Goal: Task Accomplishment & Management: Complete application form

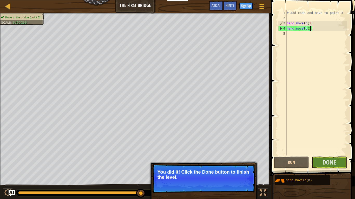
scroll to position [2, 3]
click at [320, 38] on div "# Add code and move to point 3 hero . moveTo ( 1 ) hero . moveTo ( 3 )" at bounding box center [316, 88] width 62 height 156
click at [205, 185] on p "You did it! Click the Done button to finish the level." at bounding box center [203, 178] width 103 height 29
click at [338, 160] on button "Done" at bounding box center [328, 163] width 35 height 12
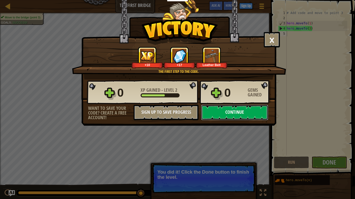
click at [225, 110] on button "Continue" at bounding box center [234, 113] width 67 height 16
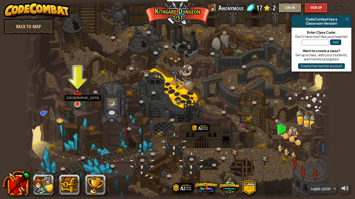
click at [74, 99] on img at bounding box center [77, 96] width 8 height 18
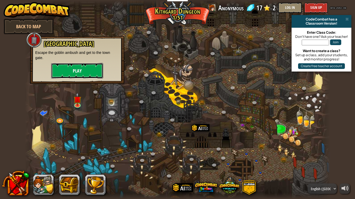
click at [85, 71] on button "Play" at bounding box center [77, 71] width 52 height 16
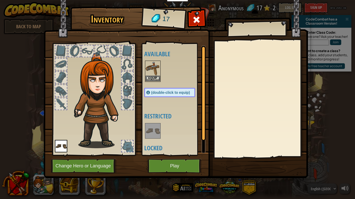
click at [153, 75] on img at bounding box center [152, 68] width 15 height 15
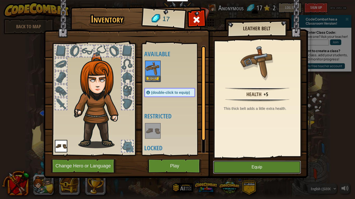
click at [245, 169] on button "Equip" at bounding box center [257, 167] width 88 height 13
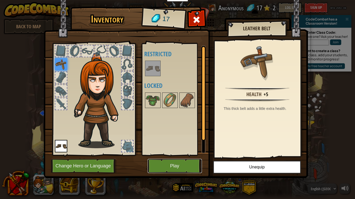
click at [188, 167] on button "Play" at bounding box center [174, 166] width 54 height 14
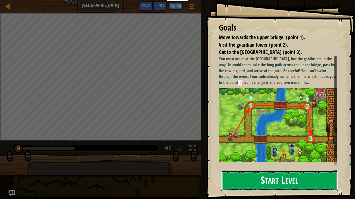
click at [260, 180] on button "Start Level" at bounding box center [279, 181] width 117 height 21
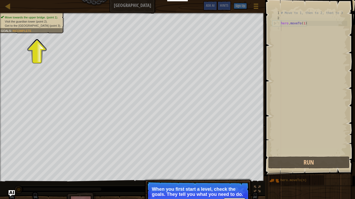
click at [196, 193] on p "When you first start a level, check the goals. They tell you what you need to d…" at bounding box center [198, 192] width 92 height 10
click at [30, 29] on div "Goals : Incomplete" at bounding box center [16, 31] width 31 height 4
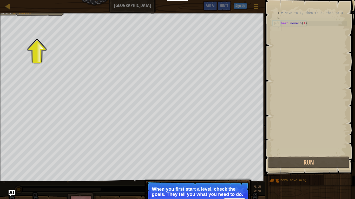
scroll to position [2, 0]
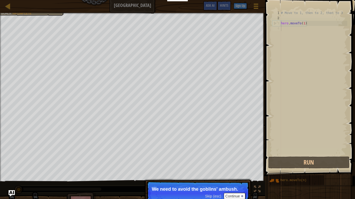
click at [187, 184] on p "Skip (esc) Continue We need to avoid the goblins' ambush." at bounding box center [197, 194] width 103 height 24
click at [233, 196] on button "Continue" at bounding box center [235, 196] width 22 height 7
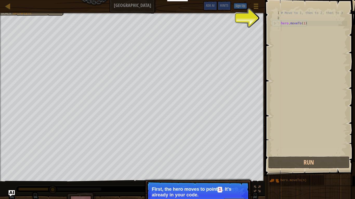
click at [211, 186] on p "Skip (esc) Continue First, the hero moves to point 1 . It's already in your cod…" at bounding box center [197, 197] width 103 height 30
type textarea "hero.moveTo(1)"
click at [282, 23] on div "# Move to 1, then to 2, then to 3 hero . moveTo ( 1 )" at bounding box center [313, 88] width 67 height 156
click at [313, 24] on div "# Move to 1, then to 2, then to 3 hero . moveTo ( 1 )" at bounding box center [313, 88] width 67 height 156
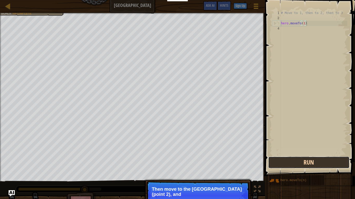
click at [282, 160] on button "Run" at bounding box center [308, 163] width 81 height 12
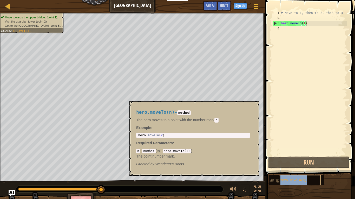
click at [297, 178] on div "hero.moveTo(n)" at bounding box center [300, 181] width 42 height 10
click at [254, 108] on button "×" at bounding box center [253, 106] width 4 height 7
copy span "hero.moveTo(n)"
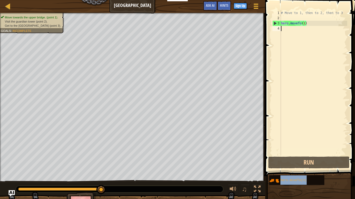
click at [292, 31] on div "# Move to 1, then to 2, then to 3 hero . moveTo ( 1 )" at bounding box center [313, 88] width 67 height 156
paste textarea "hero.moveTo(n)"
type textarea "hero.moveTo(n)"
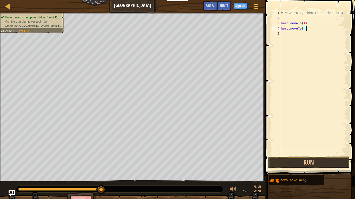
click at [290, 35] on div "# Move to 1, then to 2, then to 3 hero . moveTo ( 1 ) hero . moveTo ( n )" at bounding box center [313, 88] width 67 height 156
paste textarea "hero.moveTo(n)"
click at [304, 30] on div "# Move to 1, then to 2, then to 3 hero . moveTo ( 1 ) hero . moveTo ( n ) hero …" at bounding box center [313, 88] width 67 height 156
click at [304, 29] on div "# Move to 1, then to 2, then to 3 hero . moveTo ( 1 ) hero . moveTo ( 2 ) hero …" at bounding box center [313, 88] width 67 height 156
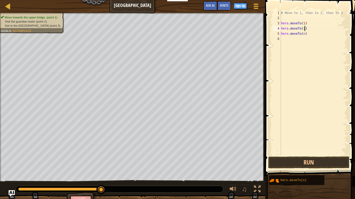
click at [304, 35] on div "# Move to 1, then to 2, then to 3 hero . moveTo ( 1 ) hero . moveTo ( 2 ) hero …" at bounding box center [313, 88] width 67 height 156
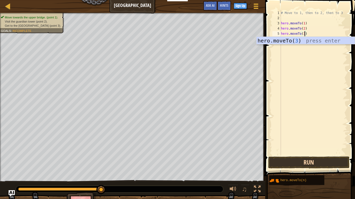
type textarea "hero.moveTo(3)"
click at [301, 161] on button "Run" at bounding box center [308, 163] width 81 height 12
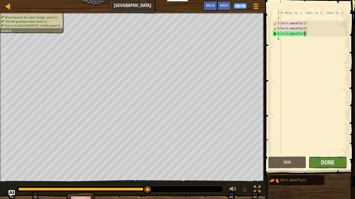
click at [331, 162] on span "Done" at bounding box center [328, 162] width 14 height 8
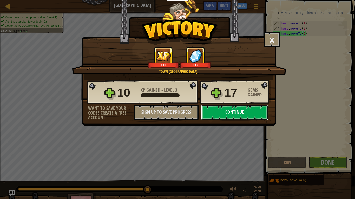
click at [245, 116] on button "Continue" at bounding box center [234, 113] width 67 height 16
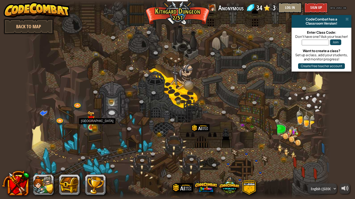
click at [95, 118] on img at bounding box center [91, 119] width 8 height 17
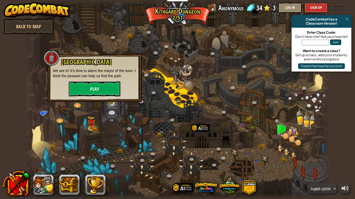
click at [100, 87] on button "Play" at bounding box center [95, 89] width 52 height 16
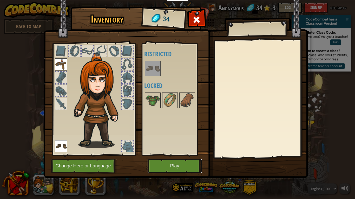
click at [189, 162] on button "Play" at bounding box center [174, 166] width 54 height 14
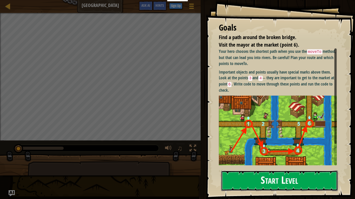
click at [276, 180] on button "Start Level" at bounding box center [279, 181] width 117 height 21
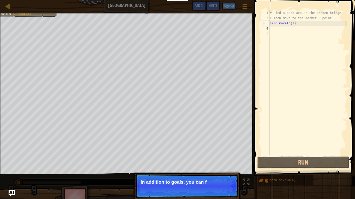
click at [209, 192] on p "Skip (esc) Continue In addition to goals, you can f" at bounding box center [186, 187] width 103 height 24
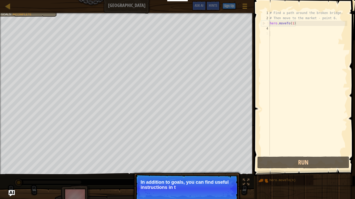
click at [227, 177] on p "Skip (esc) Continue In addition to goals, you can find useful instructions in t" at bounding box center [186, 189] width 103 height 29
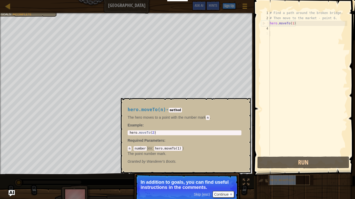
click at [297, 182] on div "hero.moveTo(n)" at bounding box center [289, 181] width 42 height 10
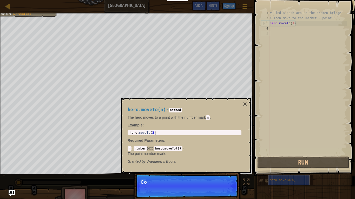
scroll to position [2, 0]
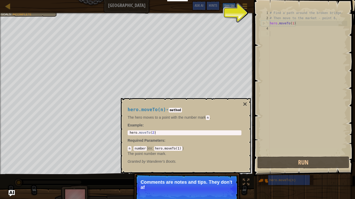
click at [279, 32] on div "# Find a path around the broken bridge. # Then move to the market - point 6. he…" at bounding box center [308, 88] width 78 height 156
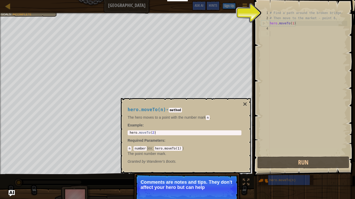
click at [276, 32] on div "# Find a path around the broken bridge. # Then move to the market - point 6. he…" at bounding box center [308, 88] width 78 height 156
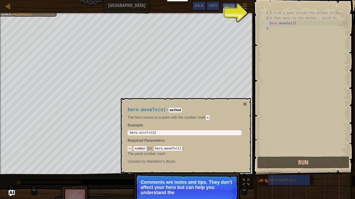
click at [260, 18] on div "1 2 3 4 5 # Find a path around the broken bridge. # Then move to the market - p…" at bounding box center [303, 82] width 87 height 145
click at [259, 17] on span at bounding box center [304, 81] width 105 height 192
click at [246, 10] on button "Game Menu" at bounding box center [245, 7] width 14 height 13
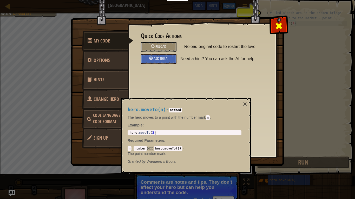
click at [276, 27] on span at bounding box center [278, 26] width 8 height 8
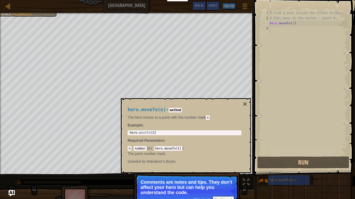
click at [281, 32] on div "# Find a path around the broken bridge. # Then move to the market - point 6. he…" at bounding box center [308, 88] width 78 height 156
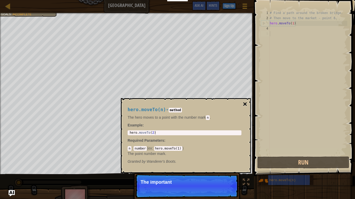
click at [243, 101] on button "×" at bounding box center [245, 104] width 4 height 7
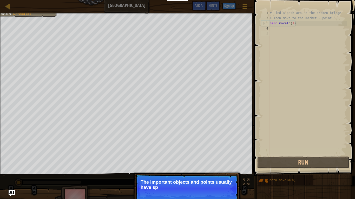
click at [272, 37] on div "# Find a path around the broken bridge. # Then move to the market - point 6. he…" at bounding box center [308, 88] width 78 height 156
click at [274, 29] on div "# Find a path around the broken bridge. # Then move to the market - point 6. he…" at bounding box center [308, 88] width 78 height 156
click at [273, 30] on div "# Find a path around the broken bridge. # Then move to the market - point 6. he…" at bounding box center [308, 88] width 78 height 156
click at [274, 39] on div "# Find a path around the broken bridge. # Then move to the market - point 6. he…" at bounding box center [308, 88] width 78 height 156
click at [273, 29] on div "# Find a path around the broken bridge. # Then move to the market - point 6. he…" at bounding box center [308, 88] width 78 height 156
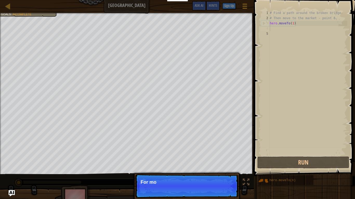
click at [254, 106] on div "1 2 3 4 5 # Find a path around the broken bridge. # Then move to the market - p…" at bounding box center [303, 99] width 103 height 192
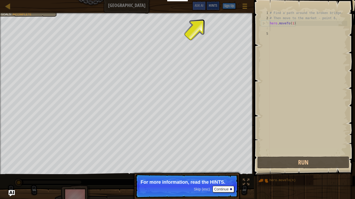
click at [212, 10] on div "Hints" at bounding box center [213, 6] width 14 height 10
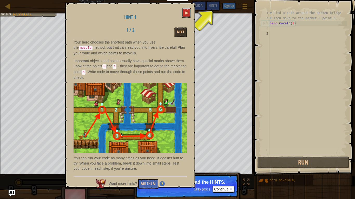
click at [187, 10] on button at bounding box center [186, 13] width 9 height 10
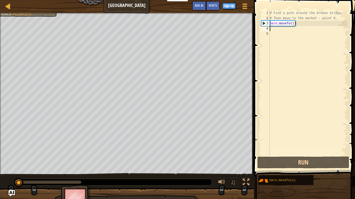
click at [289, 32] on div "# Find a path around the broken bridge. # Then move to the market - point 6. he…" at bounding box center [308, 88] width 78 height 156
paste textarea "hero.moveTo(n)"
type textarea "hero.moveTo(n)"
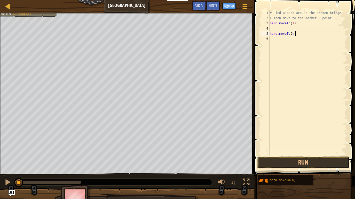
click at [275, 30] on div "# Find a path around the broken bridge. # Then move to the market - point 6. he…" at bounding box center [308, 88] width 78 height 156
paste textarea "hero.moveTo(n)"
type textarea "hero.moveTo(n)"
click at [279, 42] on div "# Find a path around the broken bridge. # Then move to the market - point 6. he…" at bounding box center [308, 88] width 78 height 156
paste textarea "hero.moveTo(n)"
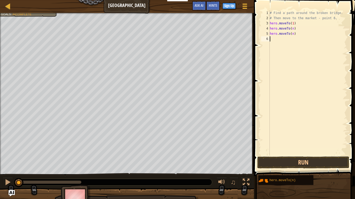
type textarea "hero.moveTo(n)"
paste textarea "hero.moveTo(n)"
type textarea "hero.moveTo(n)"
click at [274, 51] on div "# Find a path around the broken bridge. # Then move to the market - point 6. he…" at bounding box center [308, 88] width 78 height 156
paste textarea "hero.moveTo(n)"
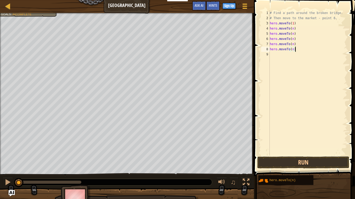
click at [293, 49] on div "# Find a path around the broken bridge. # Then move to the market - point 6. he…" at bounding box center [308, 88] width 78 height 156
click at [293, 28] on div "# Find a path around the broken bridge. # Then move to the market - point 6. he…" at bounding box center [308, 88] width 78 height 156
click at [305, 51] on div "# Find a path around the broken bridge. # Then move to the market - point 6. he…" at bounding box center [308, 88] width 78 height 156
click at [293, 33] on div "# Find a path around the broken bridge. # Then move to the market - point 6. he…" at bounding box center [308, 88] width 78 height 156
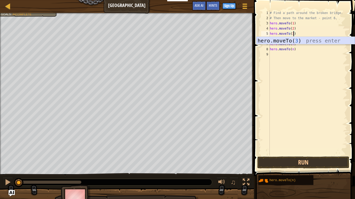
click at [316, 41] on div "hero.moveTo( 3 ) press enter" at bounding box center [305, 48] width 98 height 23
click at [293, 40] on div "# Find a path around the broken bridge. # Then move to the market - point 6. he…" at bounding box center [308, 88] width 78 height 156
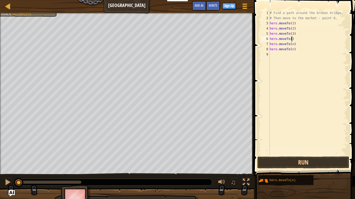
type textarea "hero.moveTo(4)"
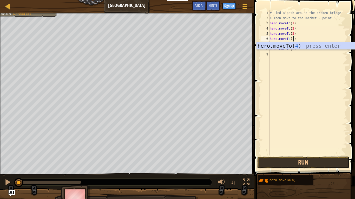
click at [313, 61] on div "# Find a path around the broken bridge. # Then move to the market - point 6. he…" at bounding box center [308, 88] width 78 height 156
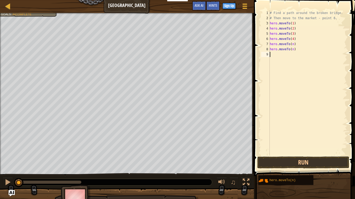
scroll to position [2, 0]
click at [293, 44] on div "# Find a path around the broken bridge. # Then move to the market - point 6. he…" at bounding box center [308, 88] width 78 height 156
type textarea "hero.moveTo(6)"
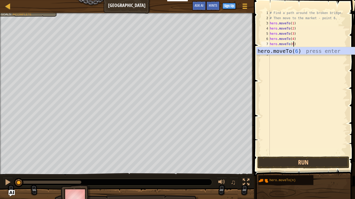
scroll to position [2, 3]
click at [293, 65] on div "# Find a path around the broken bridge. # Then move to the market - point 6. he…" at bounding box center [308, 88] width 78 height 156
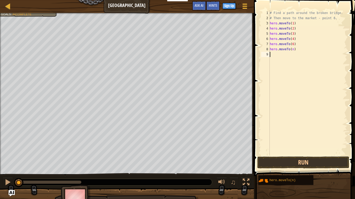
click at [293, 50] on div "# Find a path around the broken bridge. # Then move to the market - point 6. he…" at bounding box center [308, 88] width 78 height 156
click at [293, 45] on div "# Find a path around the broken bridge. # Then move to the market - point 6. he…" at bounding box center [308, 88] width 78 height 156
type textarea "hero.moveTo(5)"
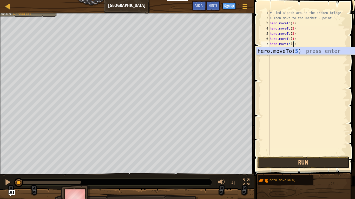
scroll to position [2, 3]
click at [296, 80] on div "# Find a path around the broken bridge. # Then move to the market - point 6. he…" at bounding box center [308, 88] width 78 height 156
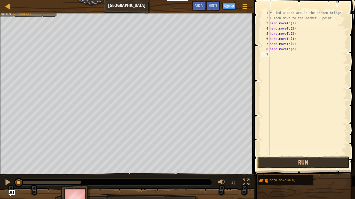
scroll to position [2, 0]
click at [296, 80] on div "# Find a path around the broken bridge. # Then move to the market - point 6. he…" at bounding box center [308, 88] width 78 height 156
click at [293, 49] on div "# Find a path around the broken bridge. # Then move to the market - point 6. he…" at bounding box center [308, 88] width 78 height 156
type textarea "hero.moveTo(6)"
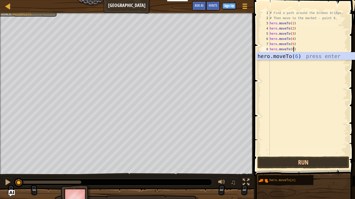
scroll to position [2, 3]
click at [316, 120] on div "# Find a path around the broken bridge. # Then move to the market - point 6. he…" at bounding box center [308, 88] width 78 height 156
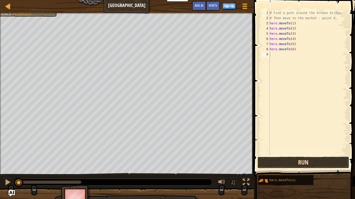
click at [306, 160] on button "Run" at bounding box center [303, 163] width 92 height 12
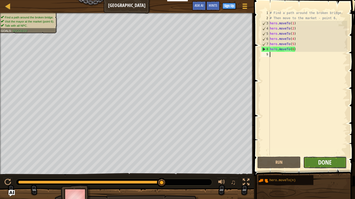
click at [328, 162] on span "Done" at bounding box center [325, 162] width 14 height 8
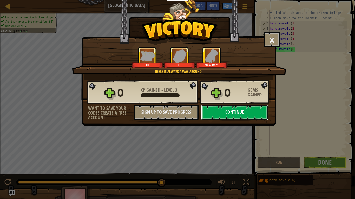
click at [238, 110] on button "Continue" at bounding box center [234, 113] width 67 height 16
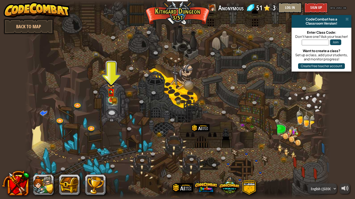
click at [111, 95] on img at bounding box center [111, 92] width 5 height 5
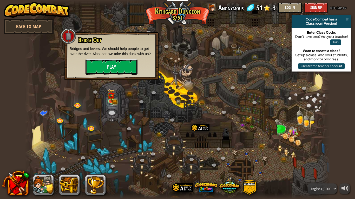
click at [125, 69] on button "Play" at bounding box center [111, 67] width 52 height 16
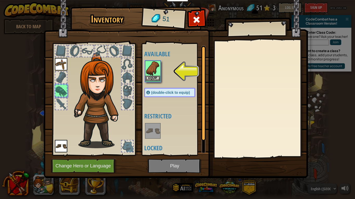
click at [156, 75] on img at bounding box center [152, 68] width 15 height 15
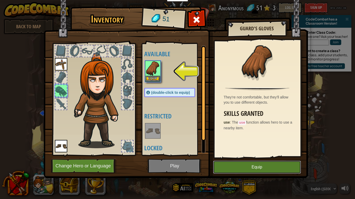
click at [232, 166] on button "Equip" at bounding box center [257, 167] width 88 height 13
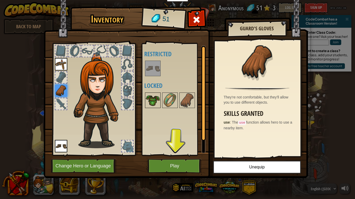
click at [156, 97] on img at bounding box center [152, 100] width 15 height 15
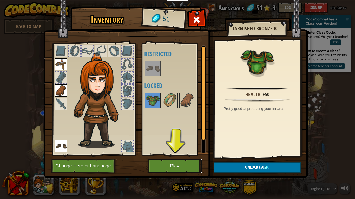
click at [171, 163] on button "Play" at bounding box center [174, 166] width 54 height 14
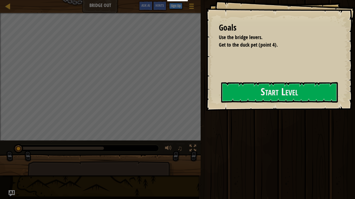
click at [230, 105] on div "Goals Use the bridge levers. Get to the duck pet (point 4). Start Level Error l…" at bounding box center [280, 55] width 149 height 111
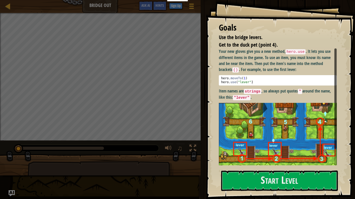
click at [252, 164] on img at bounding box center [278, 138] width 118 height 70
click at [255, 182] on button "Start Level" at bounding box center [279, 181] width 117 height 21
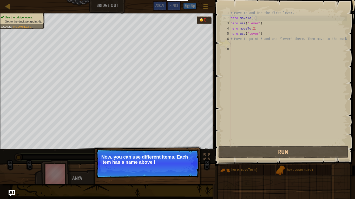
click at [169, 160] on p "Now, you can use different items. Each item has a name above i" at bounding box center [147, 160] width 92 height 10
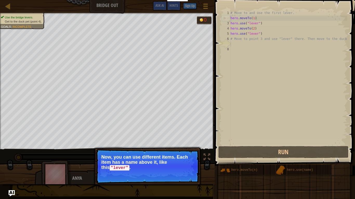
click at [171, 167] on p "Now, you can use different items. Each item has a name above it, like this "lev…" at bounding box center [147, 163] width 92 height 16
click at [183, 175] on button "Continue" at bounding box center [184, 175] width 22 height 7
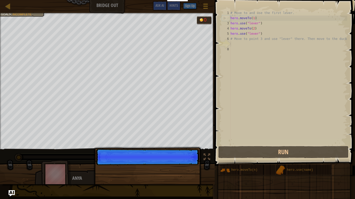
scroll to position [2, 0]
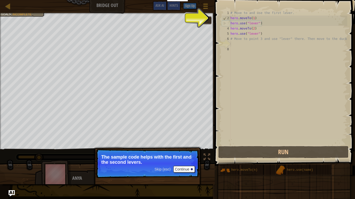
click at [165, 170] on span "Skip (esc)" at bounding box center [162, 169] width 16 height 4
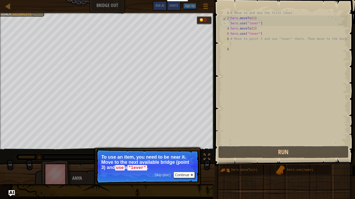
click at [170, 176] on span "Skip (esc)" at bounding box center [162, 175] width 16 height 4
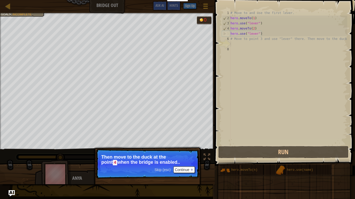
click at [163, 171] on span "Skip (esc)" at bounding box center [162, 170] width 16 height 4
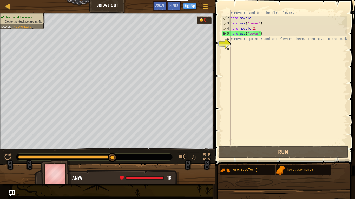
click at [253, 47] on div "# Move to and use the first lever. hero . moveTo ( 1 ) hero . use ( "lever" ) h…" at bounding box center [288, 82] width 118 height 145
click at [250, 46] on div "# Move to and use the first lever. hero . moveTo ( 1 ) hero . use ( "lever" ) h…" at bounding box center [288, 82] width 118 height 145
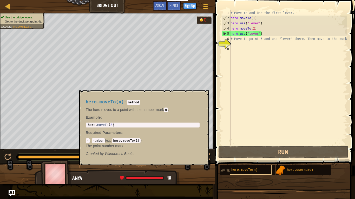
click at [245, 171] on span "hero.moveTo(n)" at bounding box center [244, 171] width 26 height 4
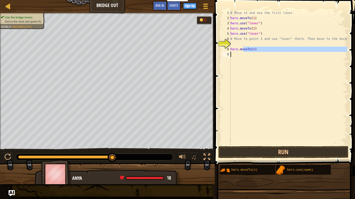
drag, startPoint x: 242, startPoint y: 49, endPoint x: 265, endPoint y: 70, distance: 30.5
click at [265, 70] on div "# Move to and use the first lever. hero . moveTo ( 1 ) hero . use ( "lever" ) h…" at bounding box center [288, 82] width 118 height 145
click at [253, 48] on div "# Move to and use the first lever. hero . moveTo ( 1 ) hero . use ( "lever" ) h…" at bounding box center [288, 77] width 118 height 135
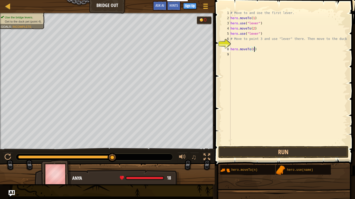
click at [253, 48] on div "# Move to and use the first lever. hero . moveTo ( 1 ) hero . use ( "lever" ) h…" at bounding box center [288, 82] width 118 height 145
type textarea "hero.use(name)"
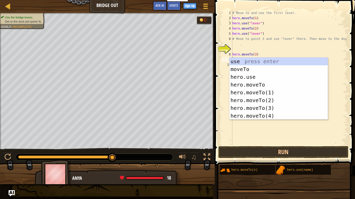
click at [253, 127] on div "# Move to and use the first lever. hero . moveTo ( 1 ) hero . use ( "lever" ) h…" at bounding box center [289, 82] width 116 height 145
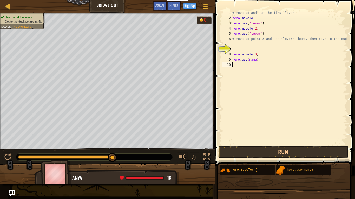
click at [255, 60] on div "# Move to and use the first lever. hero . moveTo ( 1 ) hero . use ( "lever" ) h…" at bounding box center [289, 82] width 116 height 145
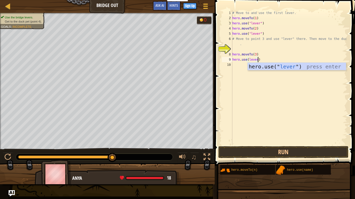
scroll to position [2, 4]
type textarea "hero.use("lever")"
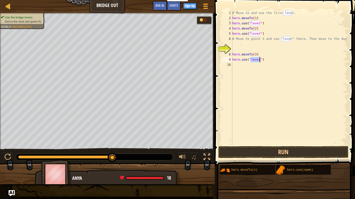
click at [240, 66] on div "# Move to and use the first lever. hero . moveTo ( 1 ) hero . use ( "lever" ) h…" at bounding box center [289, 82] width 116 height 145
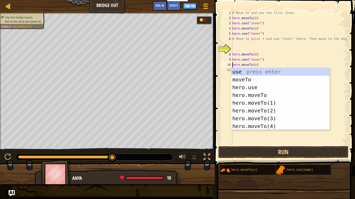
click at [256, 65] on div "# Move to and use the first lever. hero . moveTo ( 1 ) hero . use ( "lever" ) h…" at bounding box center [289, 82] width 116 height 145
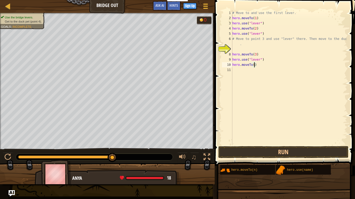
scroll to position [2, 3]
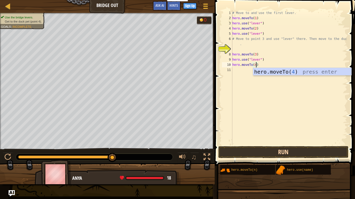
type textarea "hero.moveTo(4)"
click at [268, 153] on button "Run" at bounding box center [283, 152] width 130 height 12
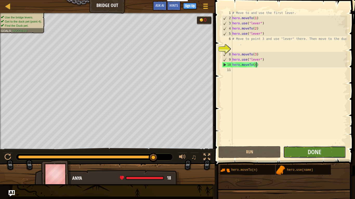
click at [300, 153] on button "Done" at bounding box center [314, 152] width 62 height 12
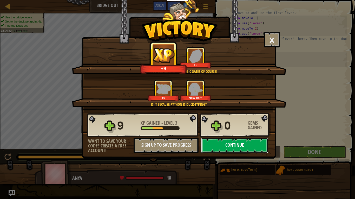
click at [233, 145] on button "Continue" at bounding box center [234, 146] width 67 height 16
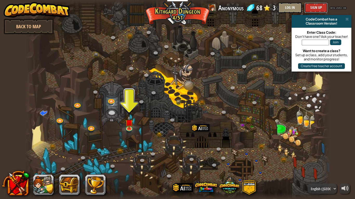
click at [316, 6] on button "Sign Up" at bounding box center [315, 8] width 23 height 10
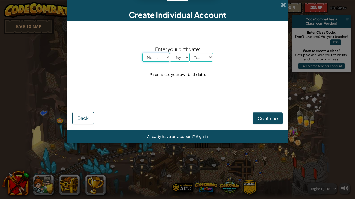
click at [167, 55] on select "Month January February March April May June July August September October Novem…" at bounding box center [156, 57] width 28 height 9
select select "6"
click at [142, 53] on select "Month January February March April May June July August September October Novem…" at bounding box center [156, 57] width 28 height 9
click at [184, 57] on select "Day 1 2 3 4 5 6 7 8 9 10 11 12 13 14 15 16 17 18 19 20 21 22 23 24 25 26 27 28 …" at bounding box center [179, 57] width 19 height 9
select select "20"
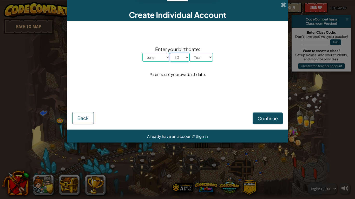
click at [170, 53] on select "Day 1 2 3 4 5 6 7 8 9 10 11 12 13 14 15 16 17 18 19 20 21 22 23 24 25 26 27 28 …" at bounding box center [179, 57] width 19 height 9
click at [205, 58] on select "Year [DATE] 2024 2023 2022 2021 2020 2019 2018 2017 2016 2015 2014 2013 2012 20…" at bounding box center [200, 57] width 23 height 9
select select "1998"
click at [189, 53] on select "Year [DATE] 2024 2023 2022 2021 2020 2019 2018 2017 2016 2015 2014 2013 2012 20…" at bounding box center [200, 57] width 23 height 9
click at [263, 119] on span "Continue" at bounding box center [267, 119] width 20 height 6
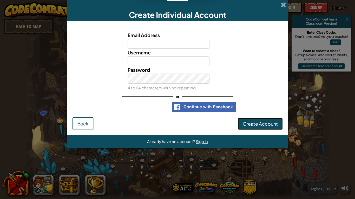
click at [257, 124] on span "Create Account" at bounding box center [260, 124] width 35 height 6
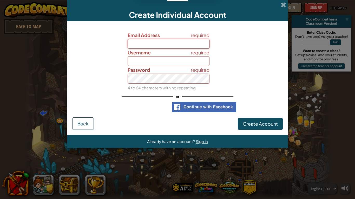
click at [202, 45] on input "Email Address" at bounding box center [169, 44] width 82 height 10
click at [180, 62] on input "Username" at bounding box center [169, 61] width 82 height 10
click at [182, 44] on input "fdsfdsfsd" at bounding box center [169, 44] width 82 height 10
type input "f"
type input "[EMAIL_ADDRESS][DOMAIN_NAME]"
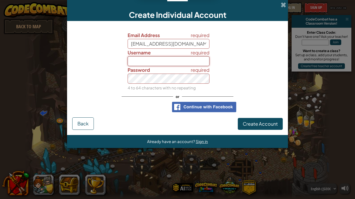
click at [179, 58] on input "Username" at bounding box center [169, 61] width 82 height 10
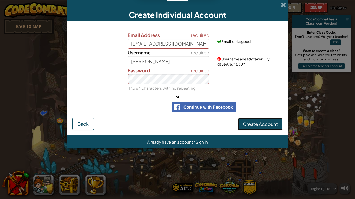
click at [247, 123] on span "Create Account" at bounding box center [260, 124] width 35 height 6
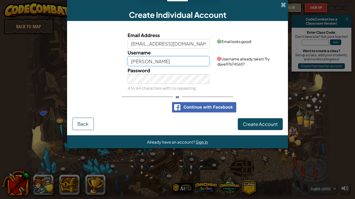
click at [159, 62] on input "[PERSON_NAME]" at bounding box center [169, 61] width 82 height 10
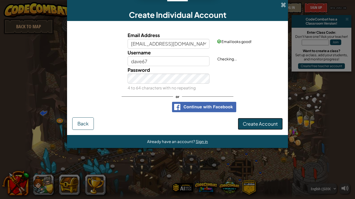
click at [247, 126] on button "Create Account" at bounding box center [260, 124] width 45 height 12
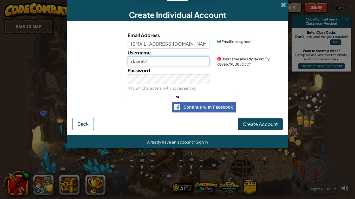
click at [179, 64] on input "dave67" at bounding box center [169, 61] width 82 height 10
type input "dave67111111"
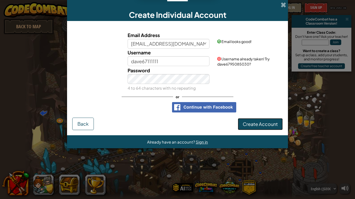
click at [255, 128] on button "Create Account" at bounding box center [260, 124] width 45 height 12
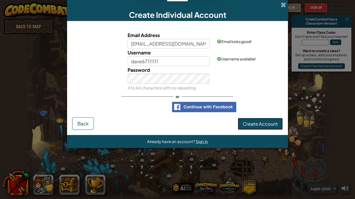
click at [255, 125] on button "Create Account" at bounding box center [260, 124] width 45 height 12
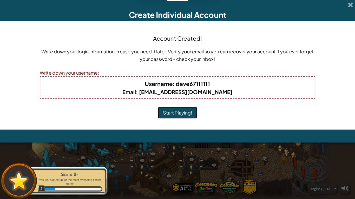
click at [185, 112] on button "Start Playing!" at bounding box center [177, 113] width 39 height 12
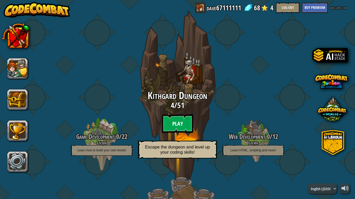
click at [181, 121] on btn "Play" at bounding box center [177, 124] width 31 height 19
